Goal: Task Accomplishment & Management: Complete application form

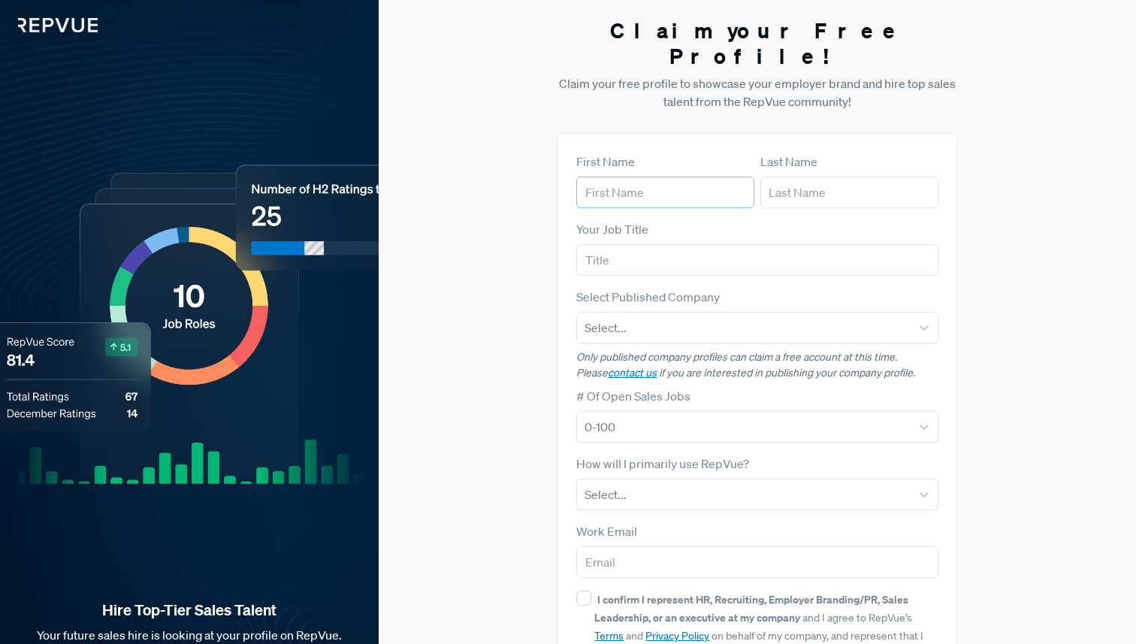
click at [654, 177] on input "text" at bounding box center [665, 193] width 178 height 32
type input "[PERSON_NAME]"
type input "[EMAIL_ADDRESS][DOMAIN_NAME]"
click at [681, 244] on input "text" at bounding box center [757, 260] width 362 height 32
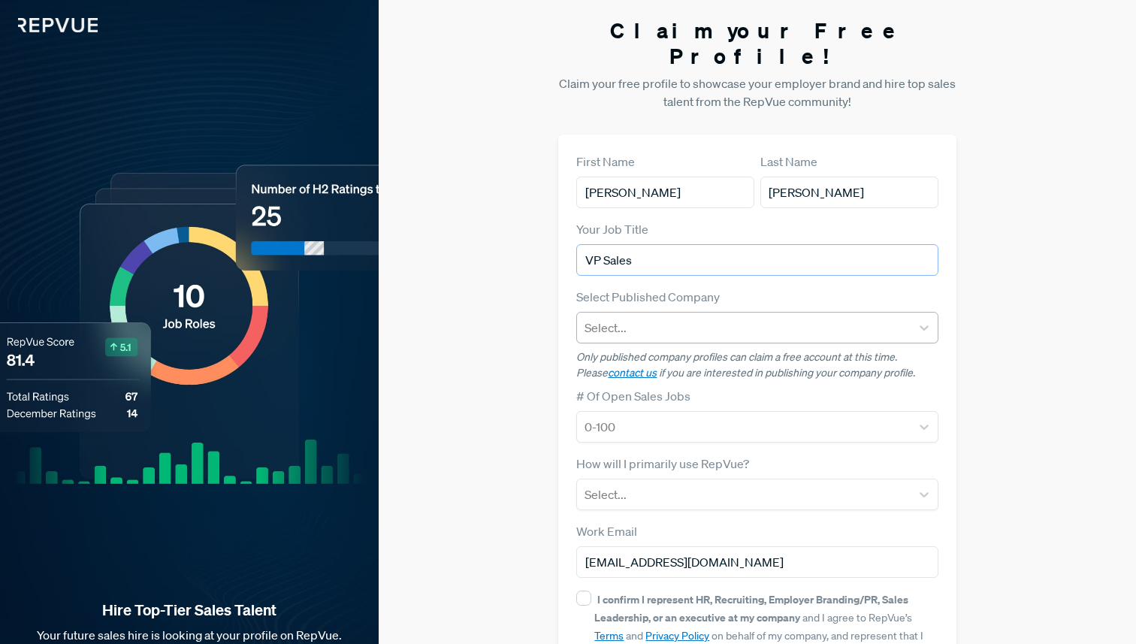
type input "VP Sales"
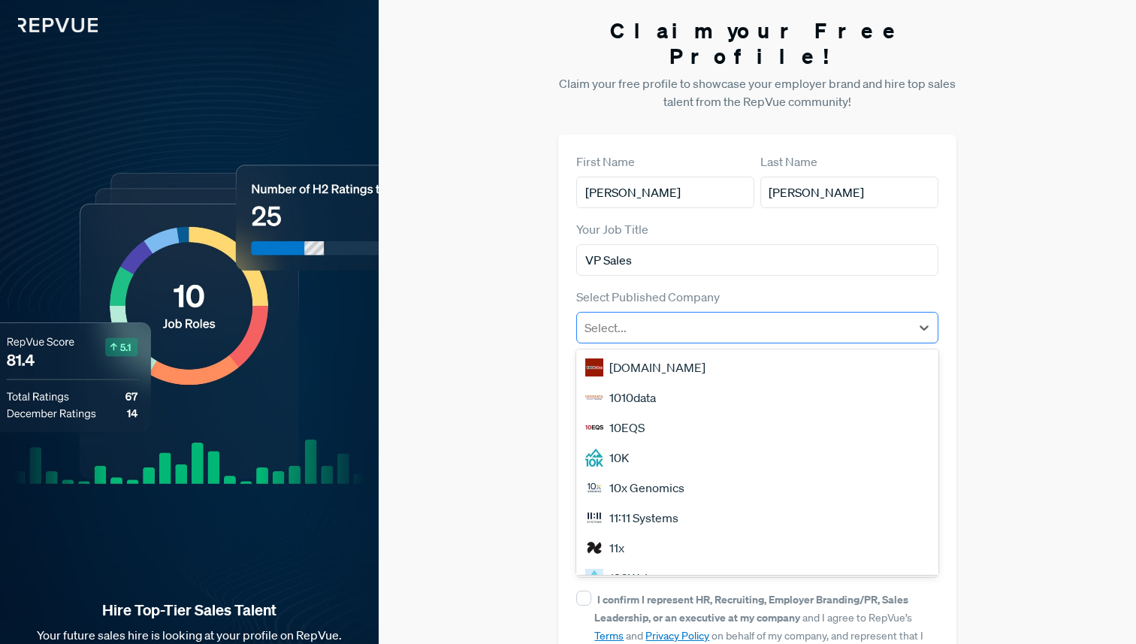
click at [673, 317] on div at bounding box center [744, 327] width 318 height 21
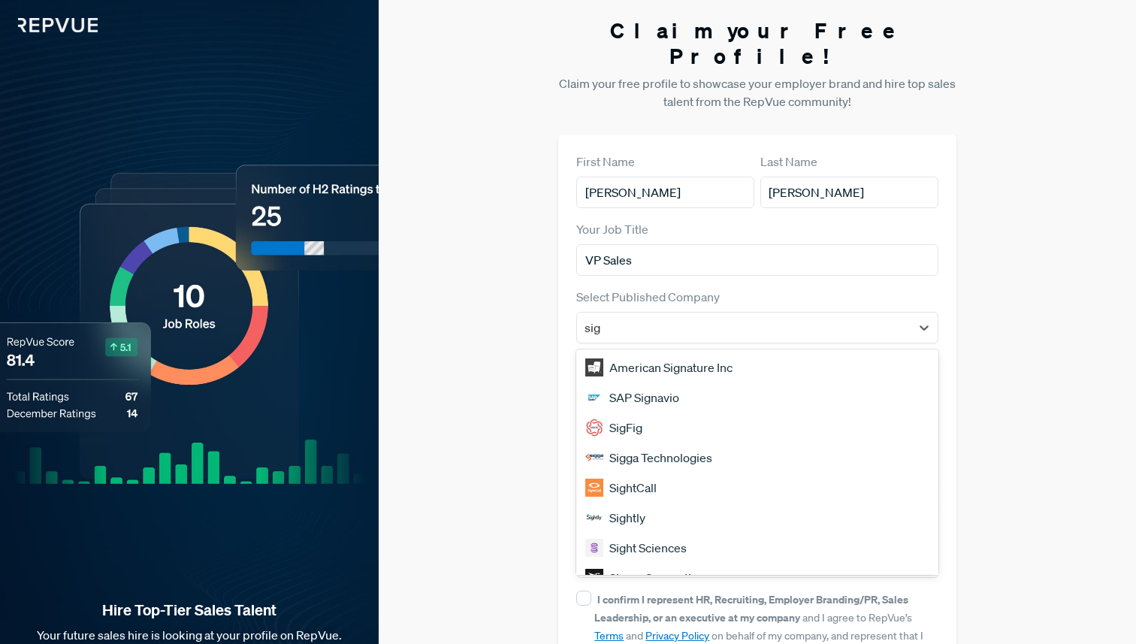
type input "sigm"
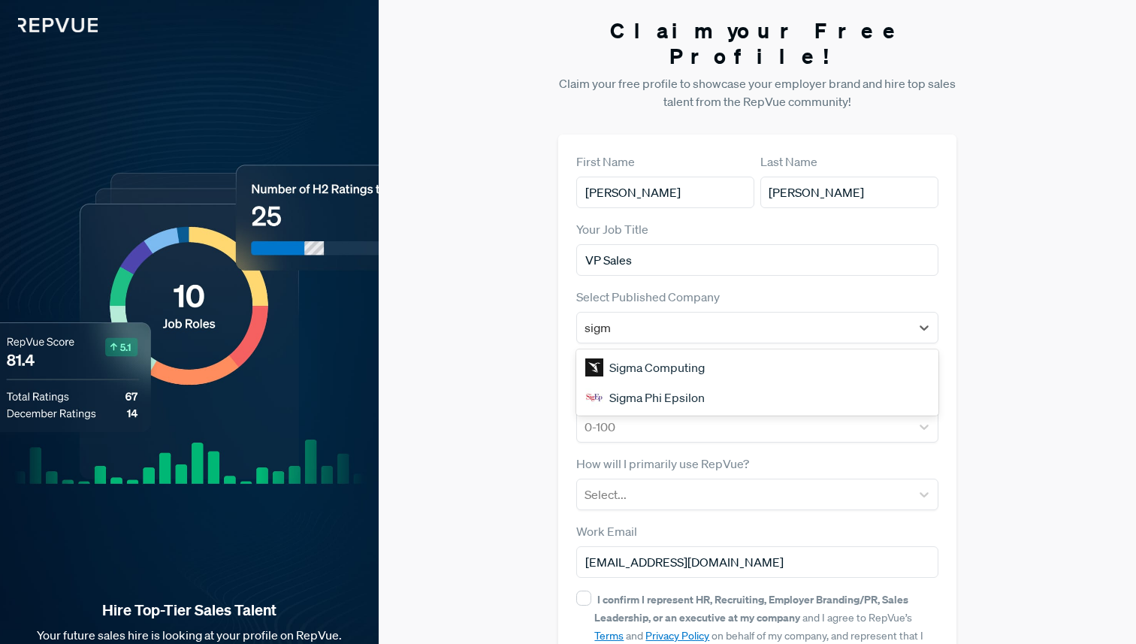
click at [634, 352] on div "Sigma Computing" at bounding box center [757, 367] width 362 height 30
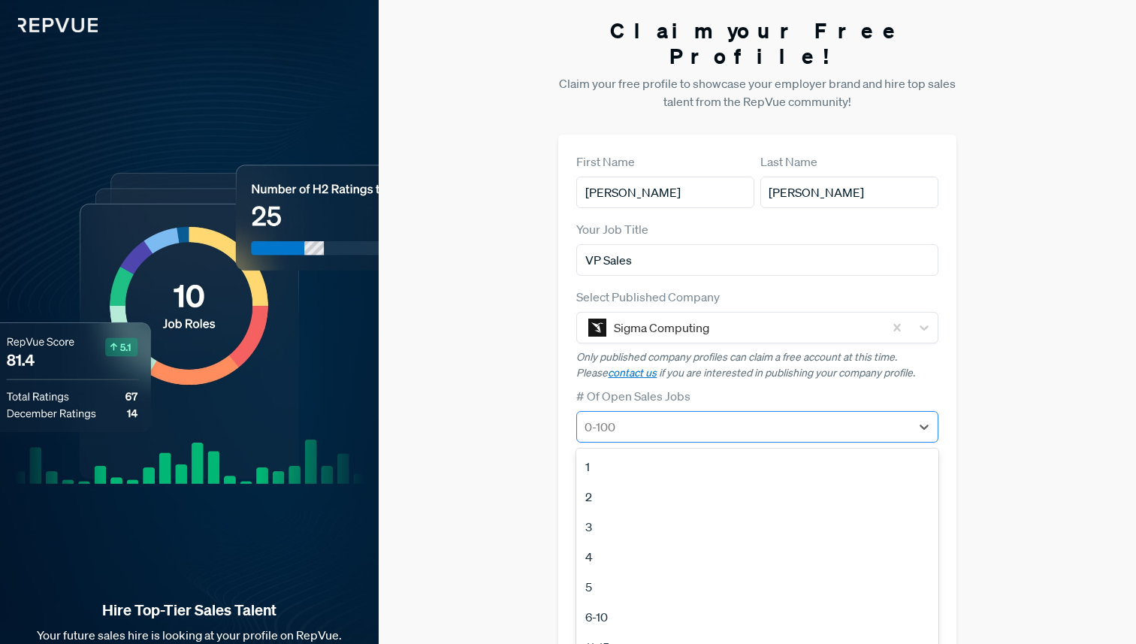
scroll to position [11, 0]
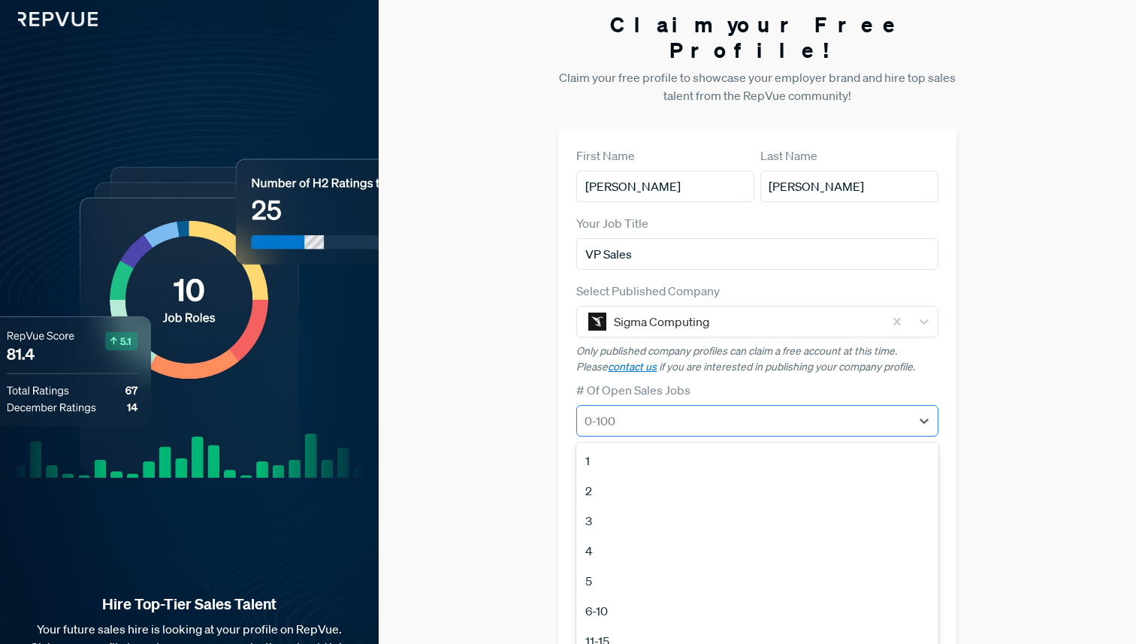
click at [632, 410] on div at bounding box center [744, 420] width 318 height 21
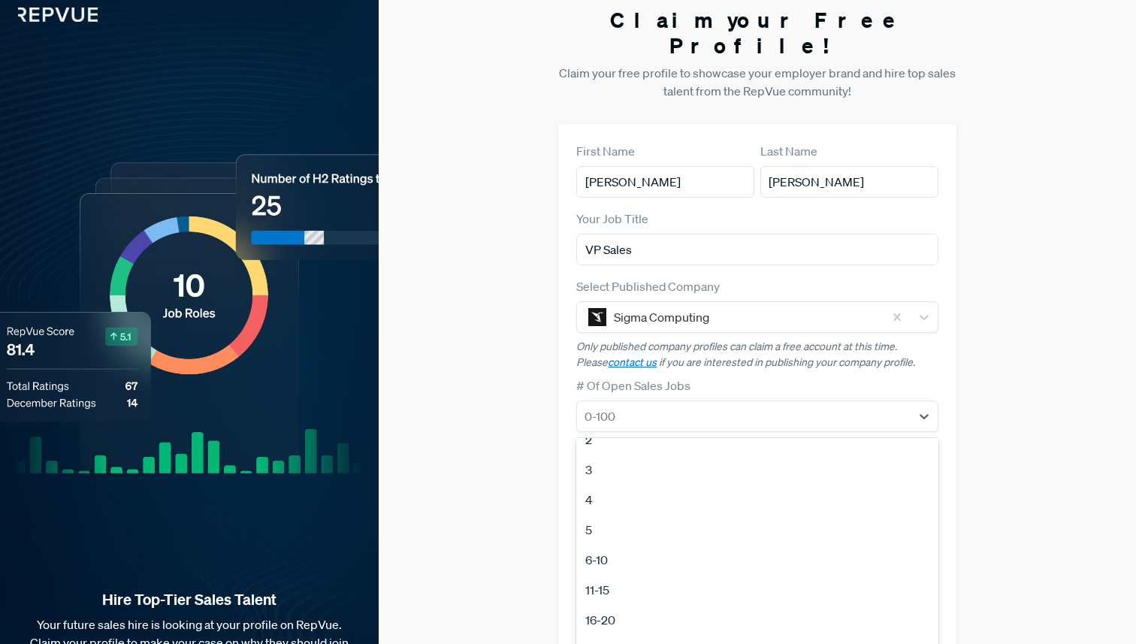
scroll to position [47, 0]
click at [627, 574] on div "11-15" at bounding box center [757, 589] width 362 height 30
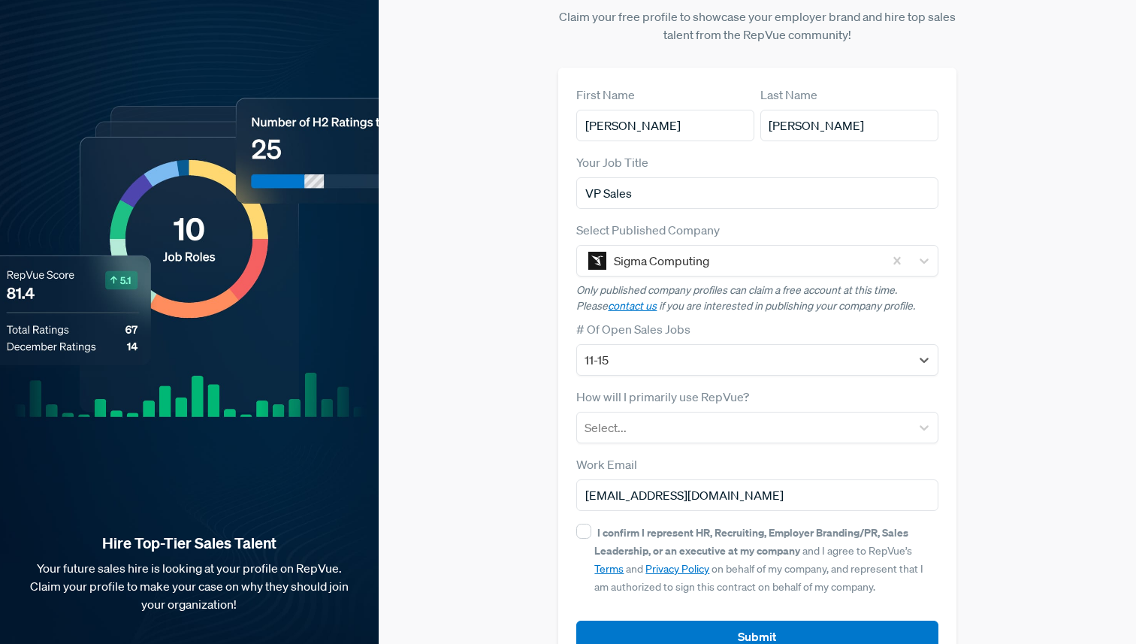
scroll to position [86, 0]
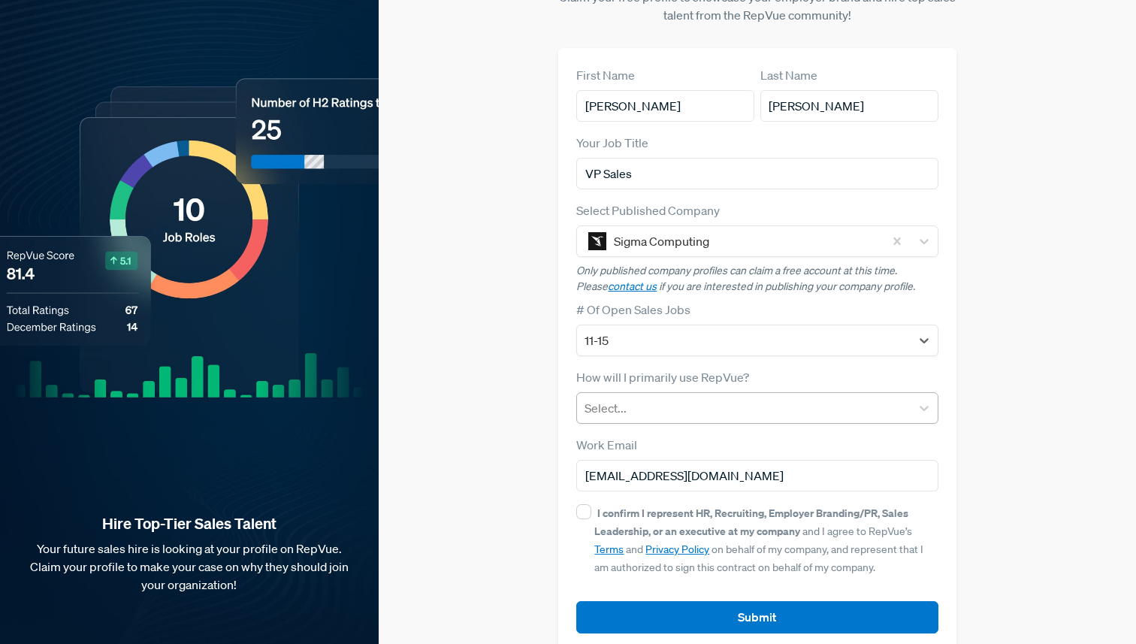
click at [639, 398] on div at bounding box center [744, 408] width 318 height 21
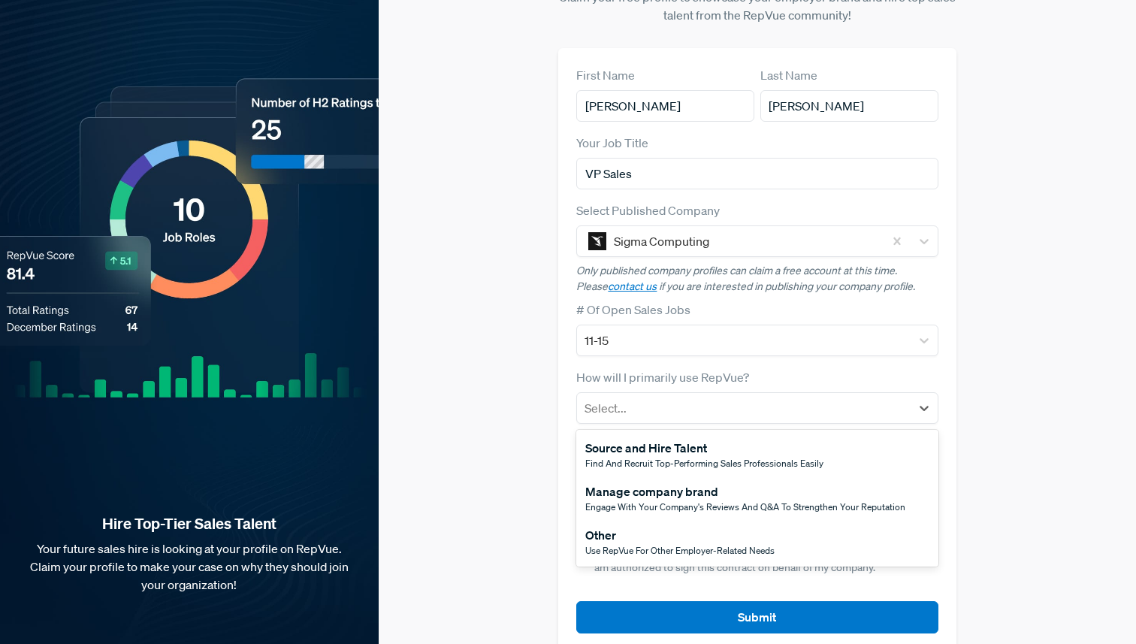
click at [637, 439] on div "Source and Hire Talent" at bounding box center [704, 448] width 238 height 18
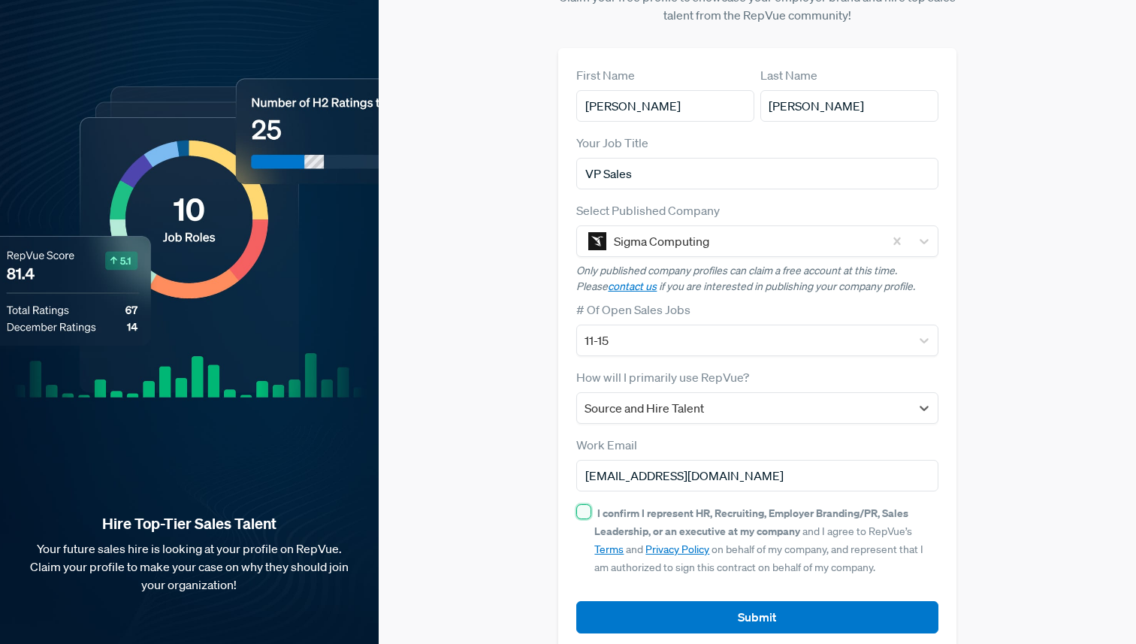
click at [589, 504] on input "I confirm I represent HR, Recruiting, Employer Branding/PR, Sales Leadership, o…" at bounding box center [583, 511] width 15 height 15
checkbox input "true"
click at [628, 460] on input "cam.sackett22@gmail.com" at bounding box center [757, 476] width 362 height 32
click at [625, 460] on input "cam.sackett22@gmail.com" at bounding box center [757, 476] width 362 height 32
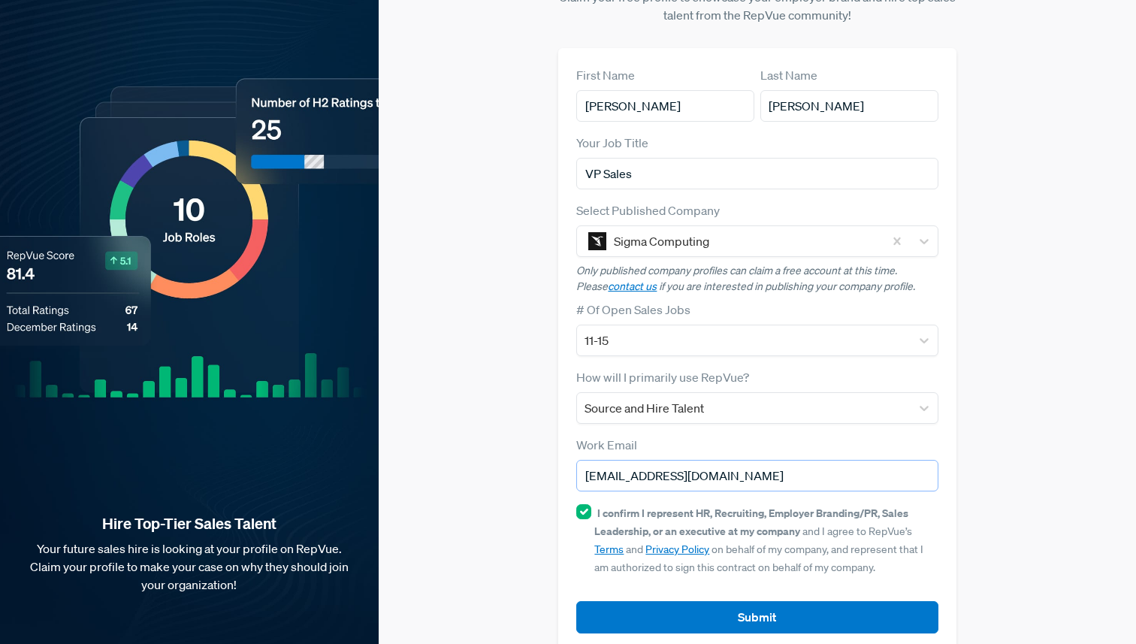
click at [625, 460] on input "cam.sackett22@gmail.com" at bounding box center [757, 476] width 362 height 32
type input "cam@sigmacomputing.com"
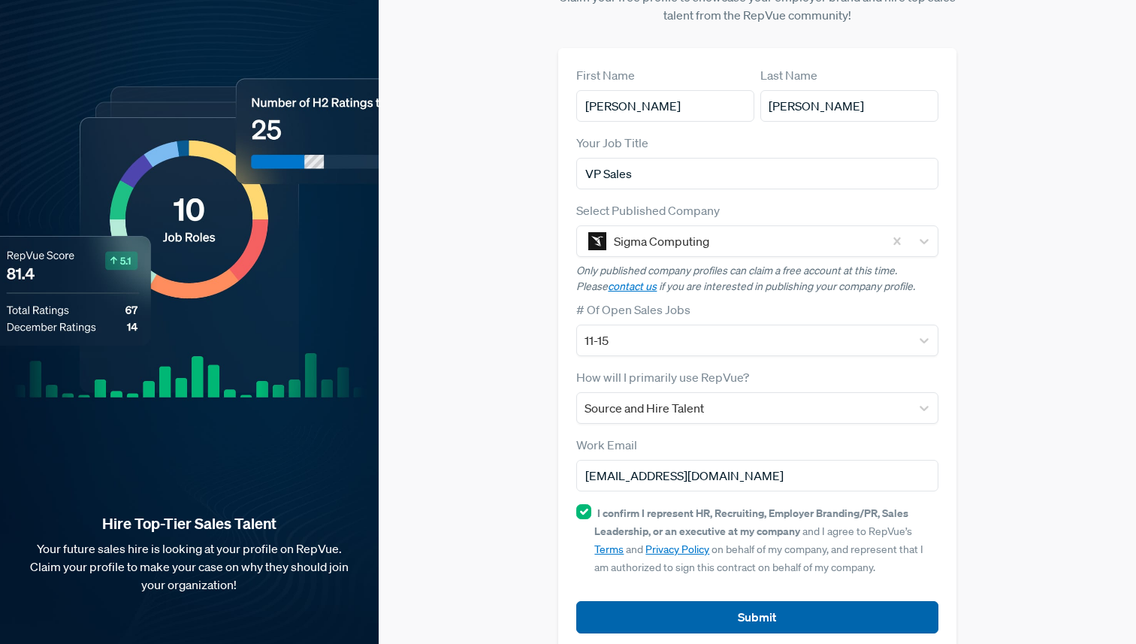
click at [705, 601] on button "Submit" at bounding box center [757, 617] width 362 height 32
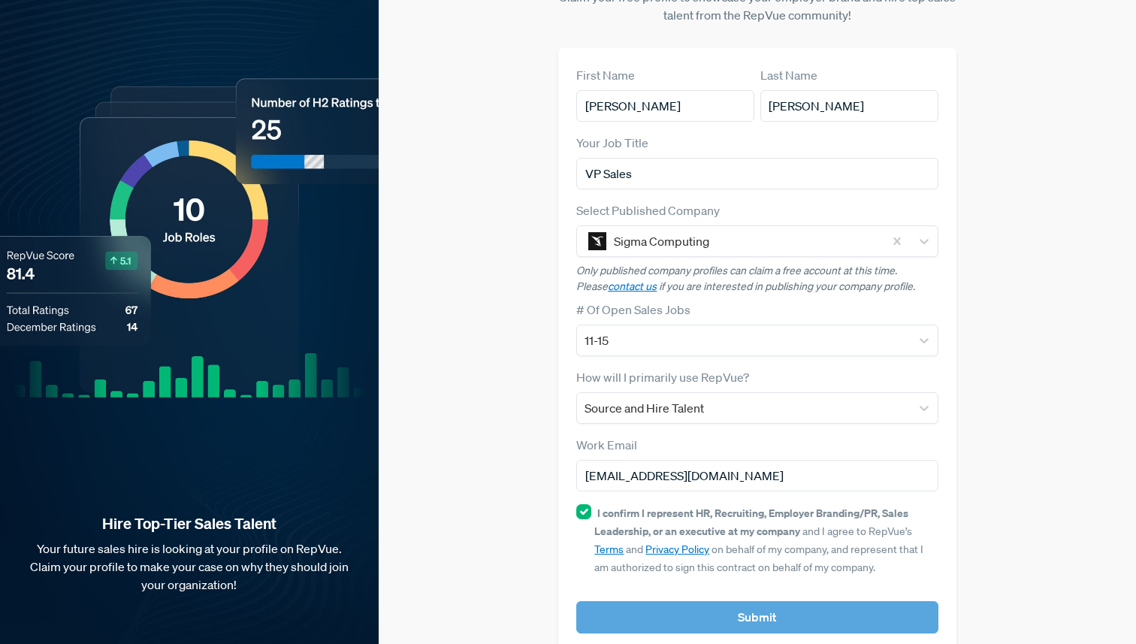
scroll to position [0, 0]
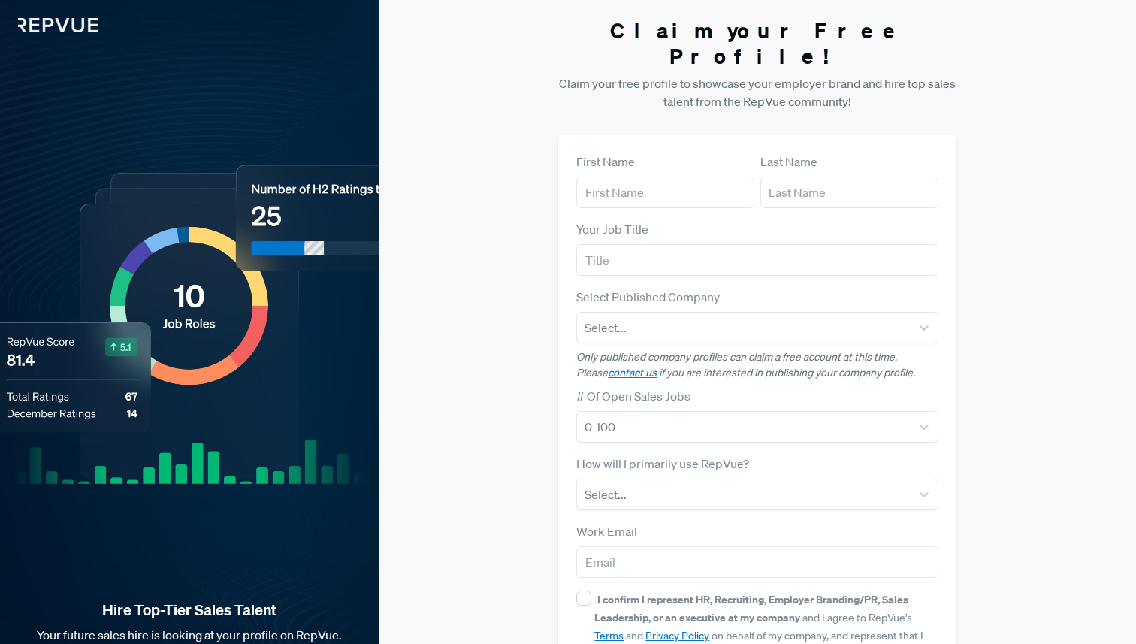
scroll to position [86, 0]
